Goal: Task Accomplishment & Management: Use online tool/utility

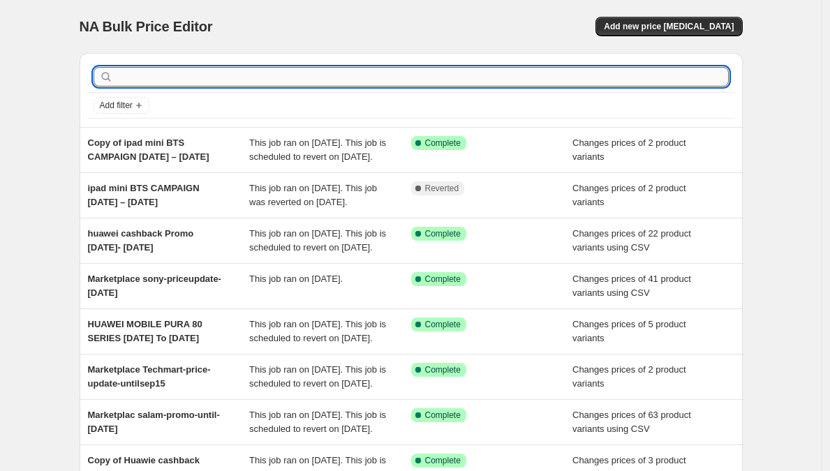
click at [198, 79] on input "text" at bounding box center [422, 77] width 613 height 20
type input "HONOR"
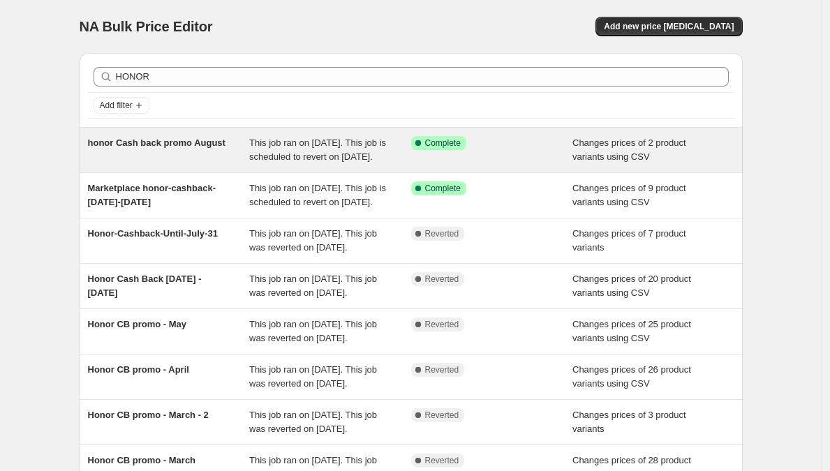
click at [224, 142] on span "honor Cash back promo August" at bounding box center [157, 143] width 138 height 10
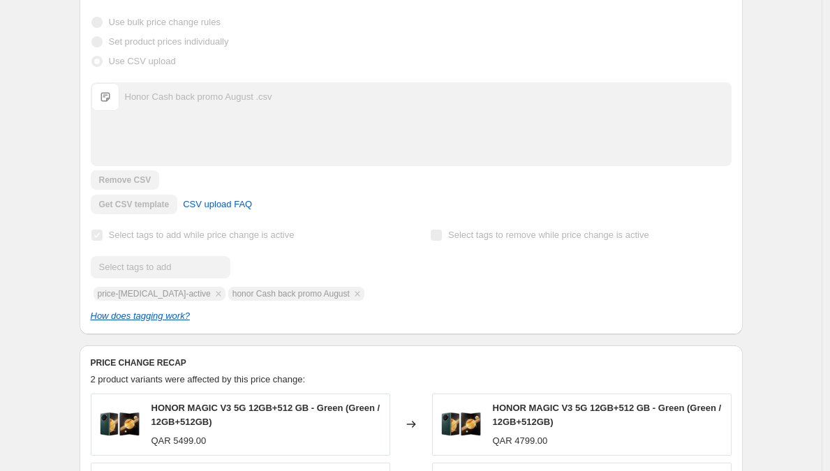
scroll to position [300, 0]
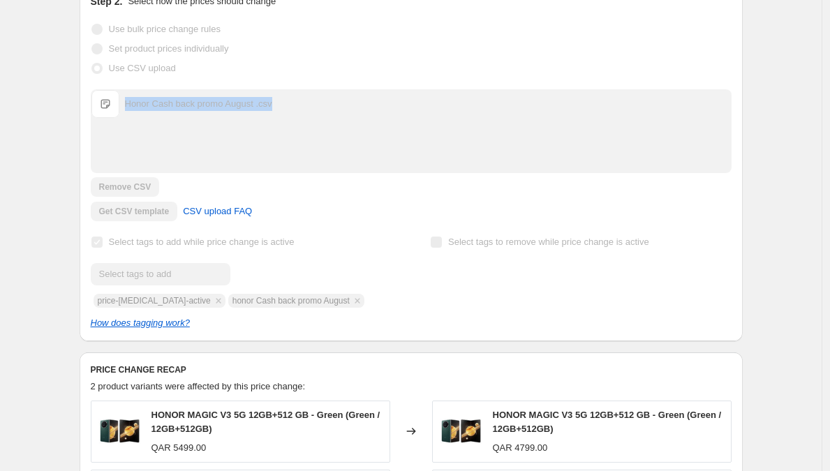
drag, startPoint x: 312, startPoint y: 115, endPoint x: 129, endPoint y: 114, distance: 182.9
click at [128, 114] on div "Honor Cash back promo August .csv Honor Cash back promo August .csv" at bounding box center [411, 104] width 640 height 28
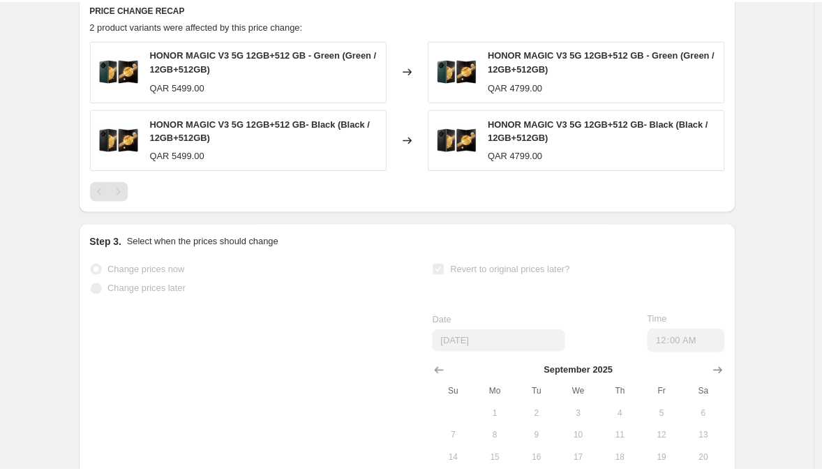
scroll to position [666, 0]
